Goal: Complete application form

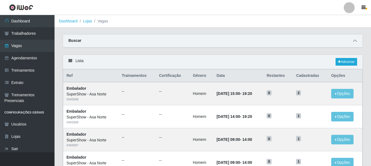
click at [356, 41] on icon at bounding box center [355, 41] width 4 height 4
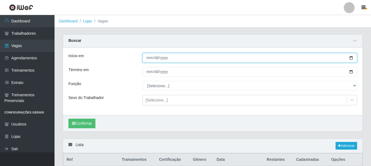
click at [352, 57] on input "[DATE]" at bounding box center [250, 58] width 215 height 10
type input "[DATE]"
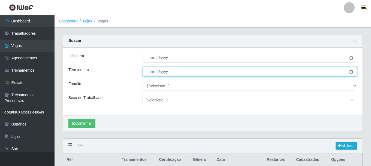
click at [350, 73] on input "[DATE]" at bounding box center [250, 72] width 215 height 10
type input "[DATE]"
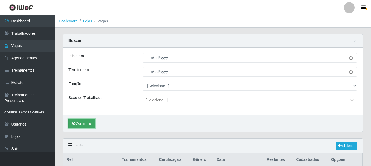
click at [93, 122] on button "Confirmar" at bounding box center [81, 123] width 27 height 10
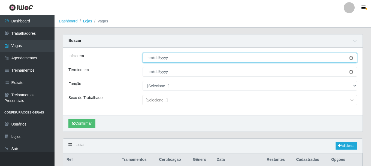
click at [353, 57] on input "[DATE]" at bounding box center [250, 58] width 215 height 10
type input "[DATE]"
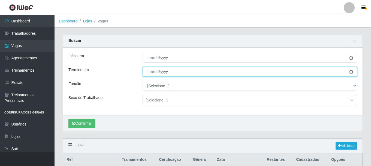
click at [351, 72] on input "[DATE]" at bounding box center [250, 72] width 215 height 10
type input "[DATE]"
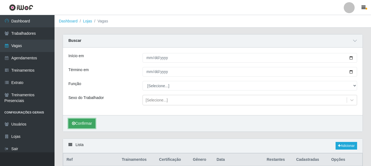
click at [89, 122] on button "Confirmar" at bounding box center [81, 123] width 27 height 10
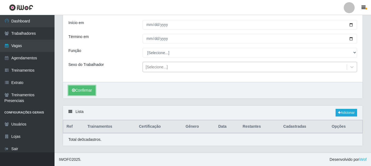
scroll to position [34, 0]
click at [346, 112] on link "Adicionar" at bounding box center [347, 112] width 22 height 8
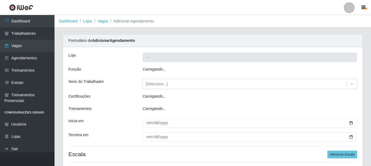
type input "SuperShow - Asa Norte"
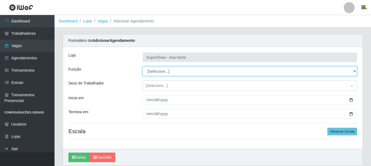
click at [168, 70] on select "[Selecione...] ASG ASG + ASG ++ Auxiliar de Depósito Auxiliar de Depósito + Aux…" at bounding box center [250, 71] width 215 height 10
select select "1"
click at [143, 66] on select "[Selecione...] ASG ASG + ASG ++ Auxiliar de Depósito Auxiliar de Depósito + Aux…" at bounding box center [250, 71] width 215 height 10
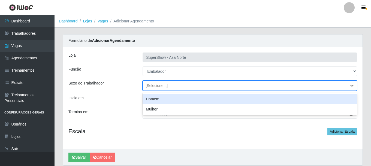
click at [156, 83] on div "[Selecione...]" at bounding box center [157, 86] width 22 height 6
click at [157, 98] on div "Homem" at bounding box center [250, 99] width 215 height 10
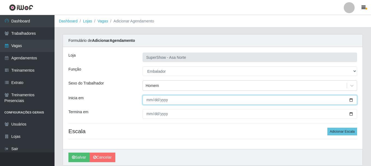
click at [148, 101] on input "Inicia em" at bounding box center [250, 100] width 215 height 10
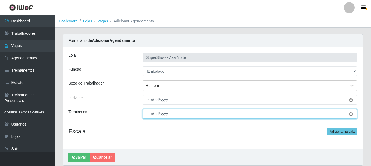
click at [148, 110] on input "Termina em" at bounding box center [250, 114] width 215 height 10
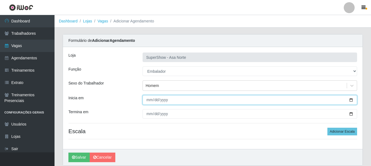
click at [157, 99] on input "Inicia em" at bounding box center [250, 100] width 215 height 10
click at [163, 101] on input "Inicia em" at bounding box center [250, 100] width 215 height 10
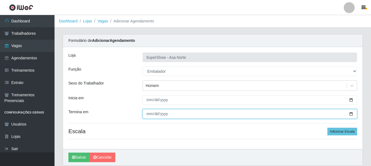
click at [166, 114] on input "Termina em" at bounding box center [250, 114] width 215 height 10
click at [157, 114] on input "Termina em" at bounding box center [250, 114] width 215 height 10
click at [146, 116] on input "Termina em" at bounding box center [250, 114] width 215 height 10
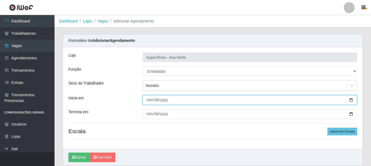
drag, startPoint x: 149, startPoint y: 100, endPoint x: 151, endPoint y: 108, distance: 8.4
click at [149, 101] on input "Inicia em" at bounding box center [250, 100] width 215 height 10
type input "[DATE]"
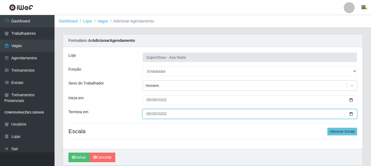
type input "[DATE]"
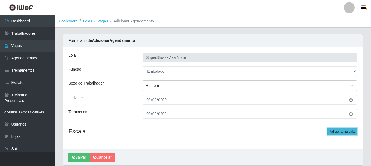
click at [338, 129] on button "Adicionar Escala" at bounding box center [343, 131] width 30 height 8
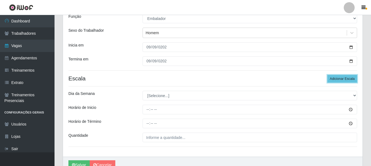
scroll to position [55, 0]
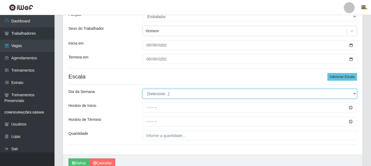
click at [166, 94] on select "[Selecione...] Segunda Terça Quarta Quinta Sexta Sábado Domingo" at bounding box center [250, 94] width 215 height 10
select select "2"
click at [143, 89] on select "[Selecione...] Segunda Terça Quarta Quinta Sexta Sábado Domingo" at bounding box center [250, 94] width 215 height 10
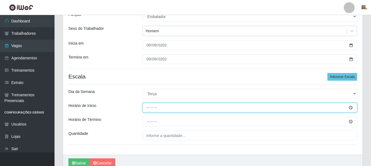
click at [149, 108] on input "Horário de Inicio" at bounding box center [250, 108] width 215 height 10
type input "08:00"
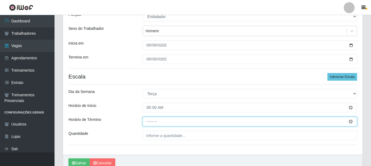
type input "14:00"
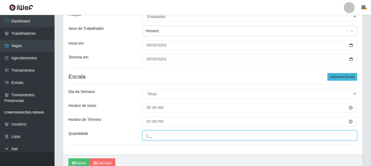
type input "1__"
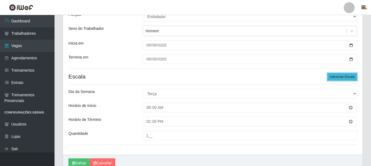
click at [343, 74] on button "Adicionar Escala" at bounding box center [343, 77] width 30 height 8
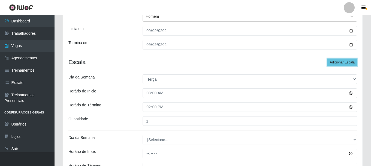
scroll to position [82, 0]
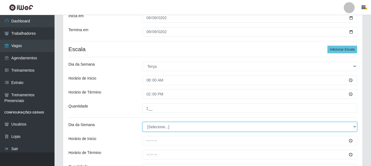
click at [158, 126] on select "[Selecione...] Segunda Terça Quarta Quinta Sexta Sábado Domingo" at bounding box center [250, 127] width 215 height 10
select select "2"
click at [143, 122] on select "[Selecione...] Segunda Terça Quarta Quinta Sexta Sábado Domingo" at bounding box center [250, 127] width 215 height 10
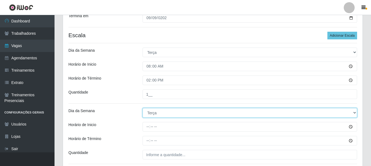
scroll to position [109, 0]
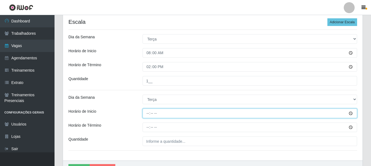
click at [149, 115] on input "Horário de Inicio" at bounding box center [250, 113] width 215 height 10
type input "15:20"
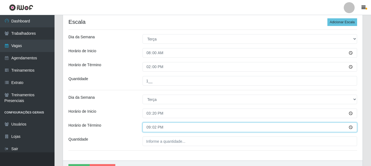
type input "21:20"
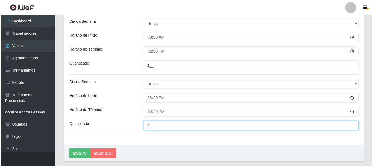
scroll to position [136, 0]
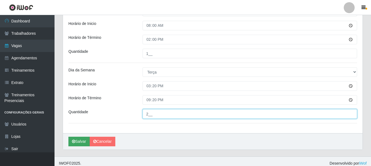
type input "2__"
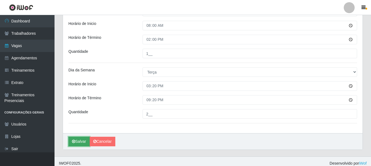
click at [78, 140] on button "Salvar" at bounding box center [78, 141] width 21 height 10
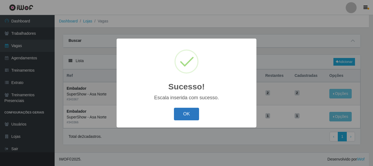
click at [182, 116] on button "OK" at bounding box center [186, 114] width 25 height 13
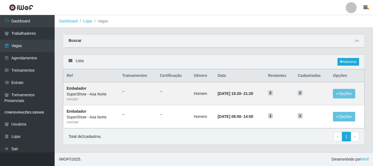
click at [359, 42] on span at bounding box center [356, 41] width 7 height 6
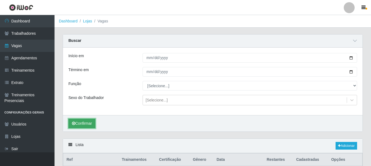
click at [79, 123] on button "Confirmar" at bounding box center [81, 123] width 27 height 10
